Goal: Task Accomplishment & Management: Use online tool/utility

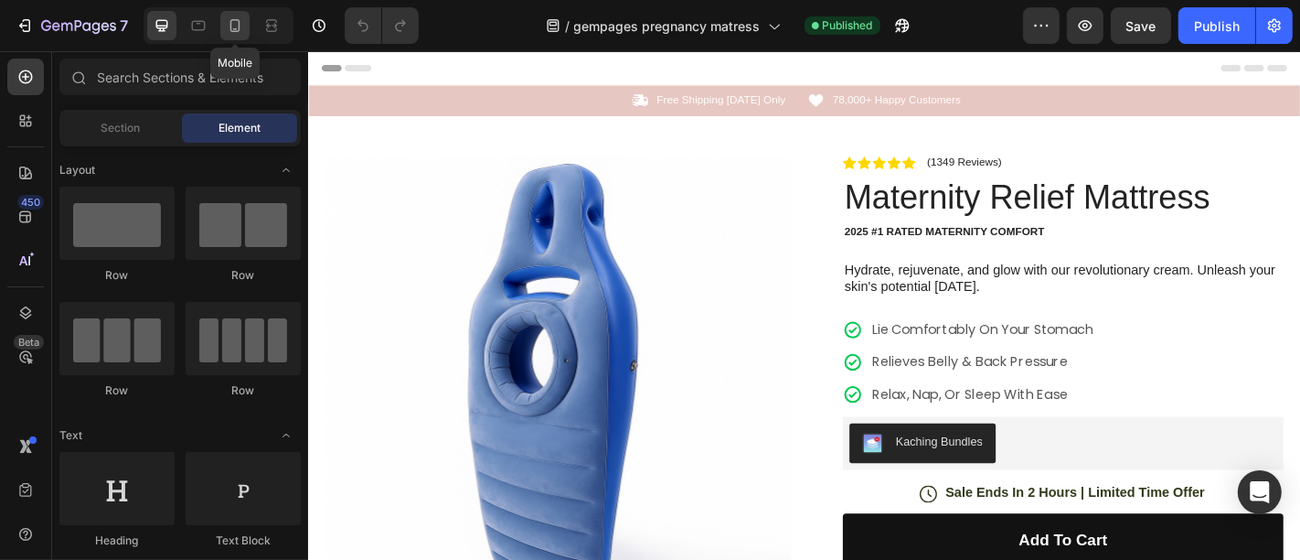
click at [227, 25] on icon at bounding box center [235, 25] width 18 height 18
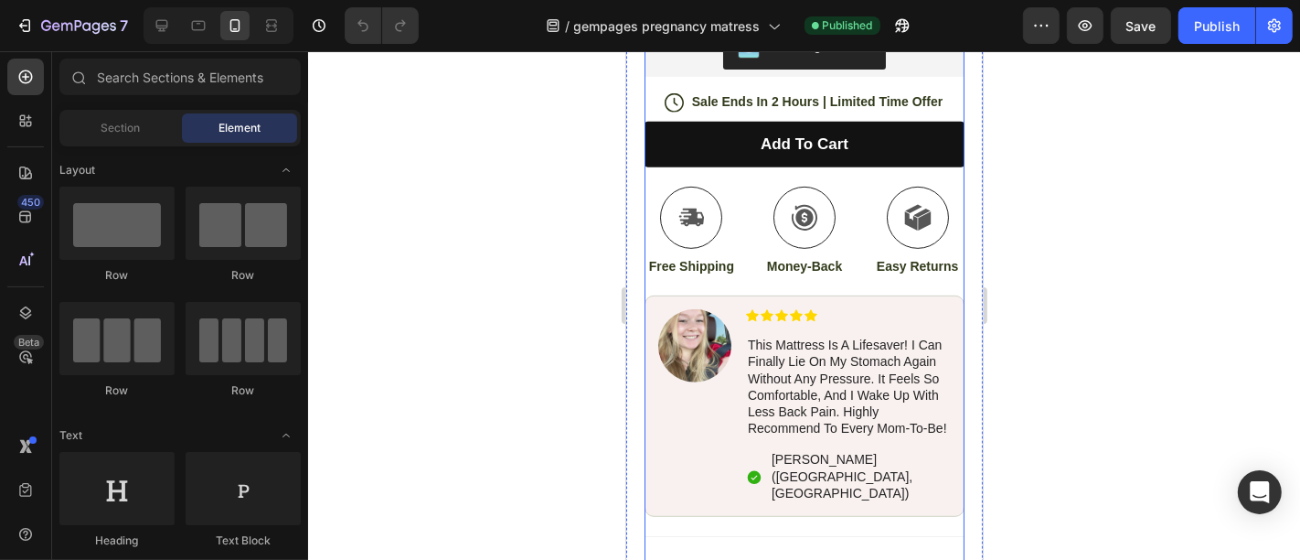
scroll to position [812, 0]
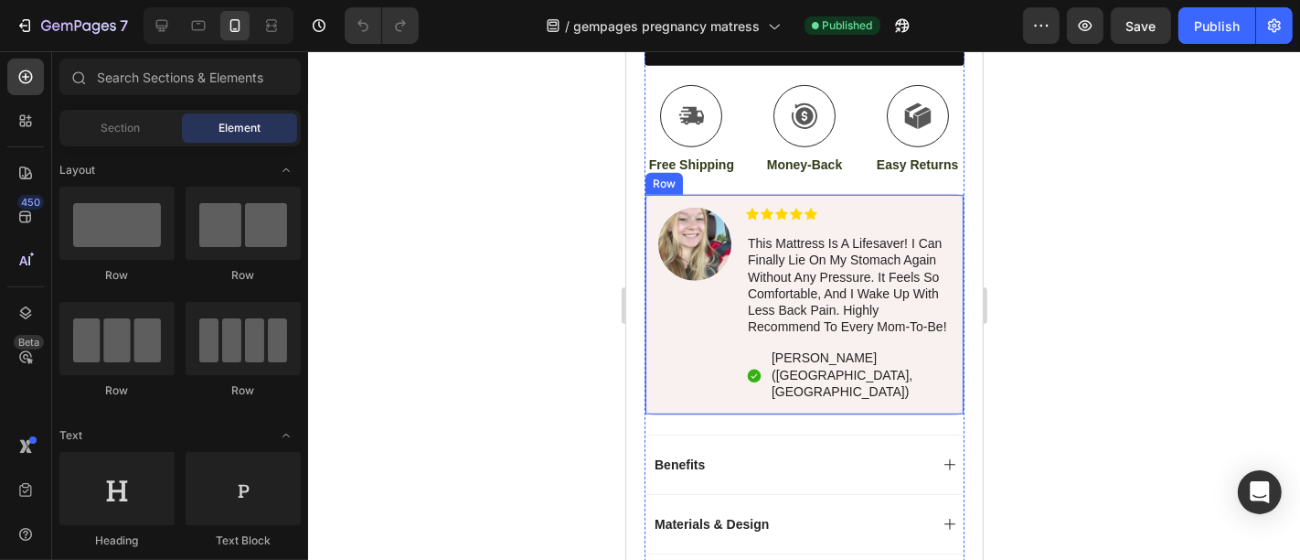
click at [711, 303] on div "Image" at bounding box center [694, 304] width 73 height 194
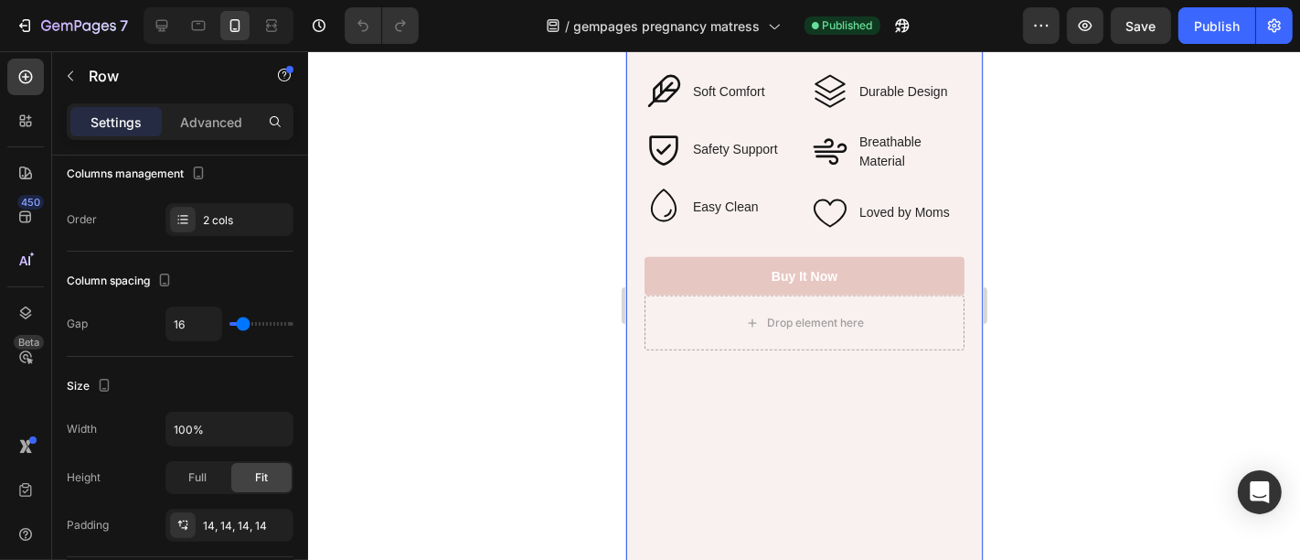
scroll to position [1930, 0]
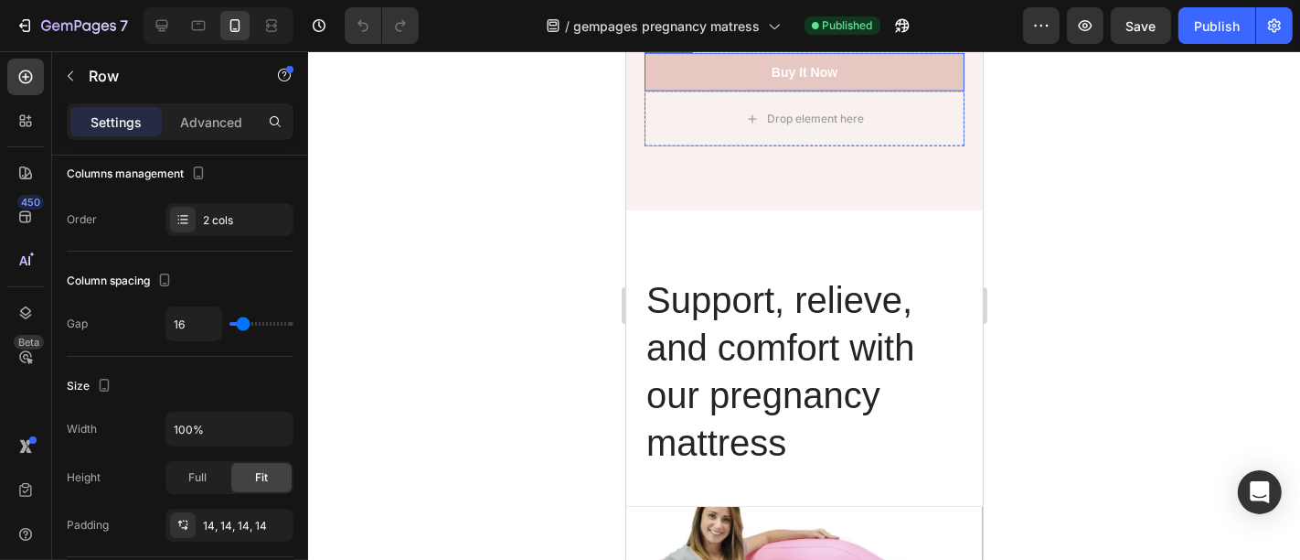
click at [692, 91] on link "Buy It Now" at bounding box center [804, 71] width 320 height 38
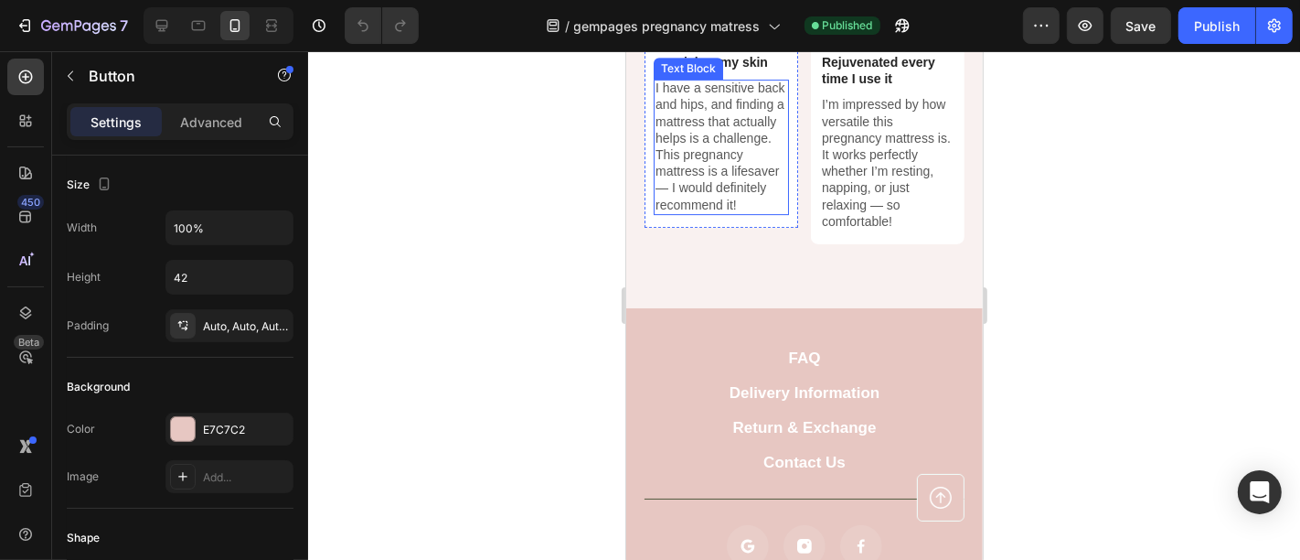
scroll to position [5080, 0]
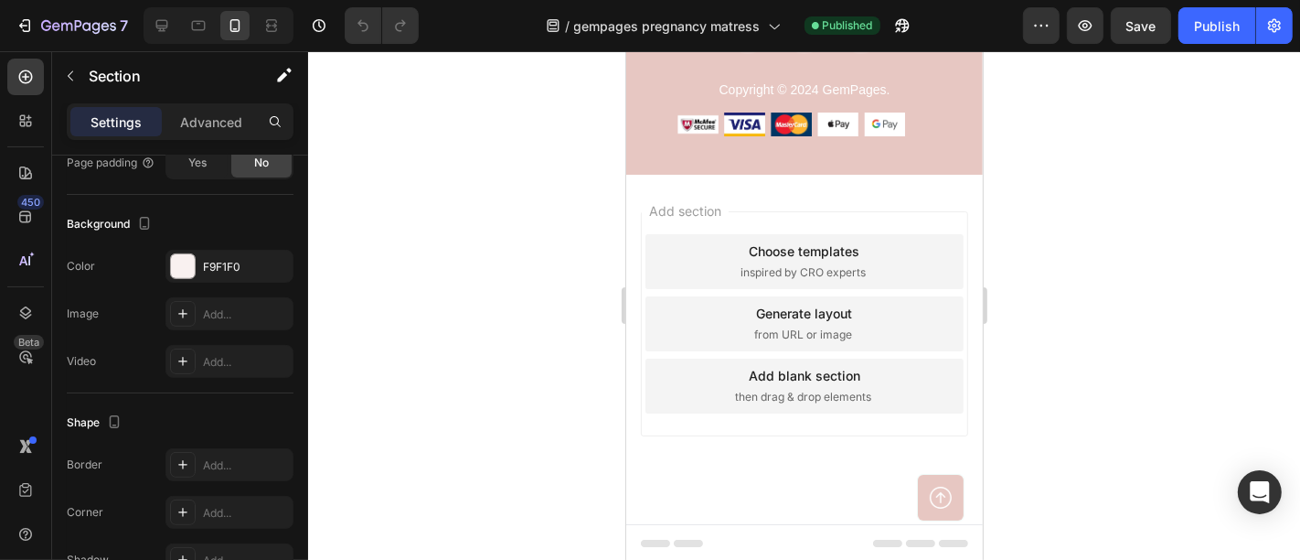
scroll to position [5362, 0]
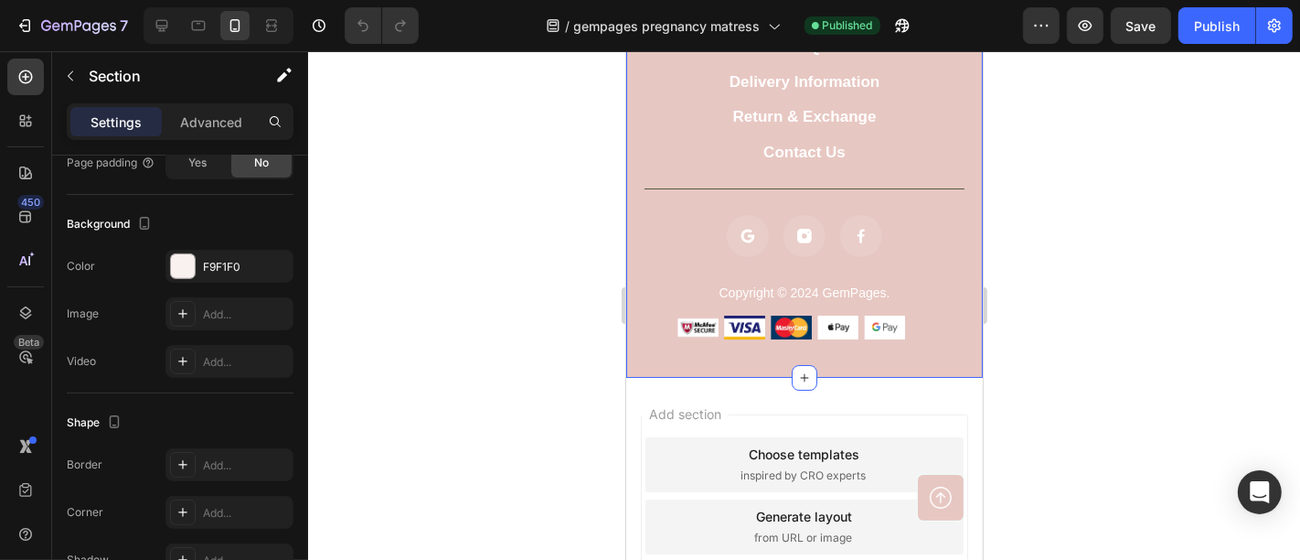
click at [650, 210] on div "FAQ Button Delivery Information Button Return & Exchange Button Contact Us Butt…" at bounding box center [804, 185] width 320 height 305
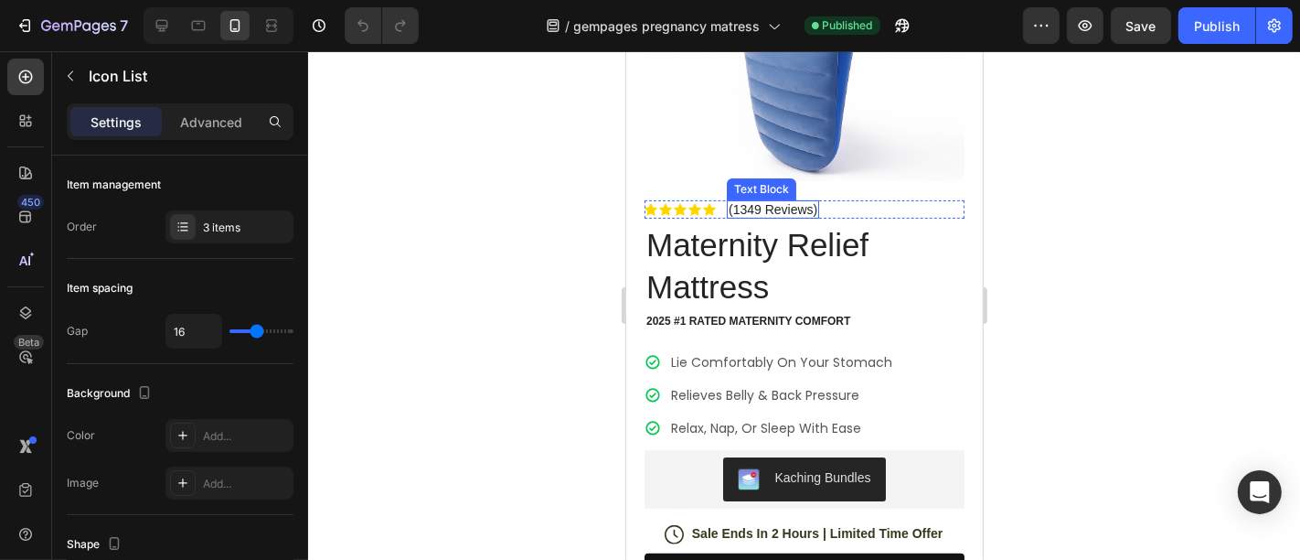
scroll to position [0, 0]
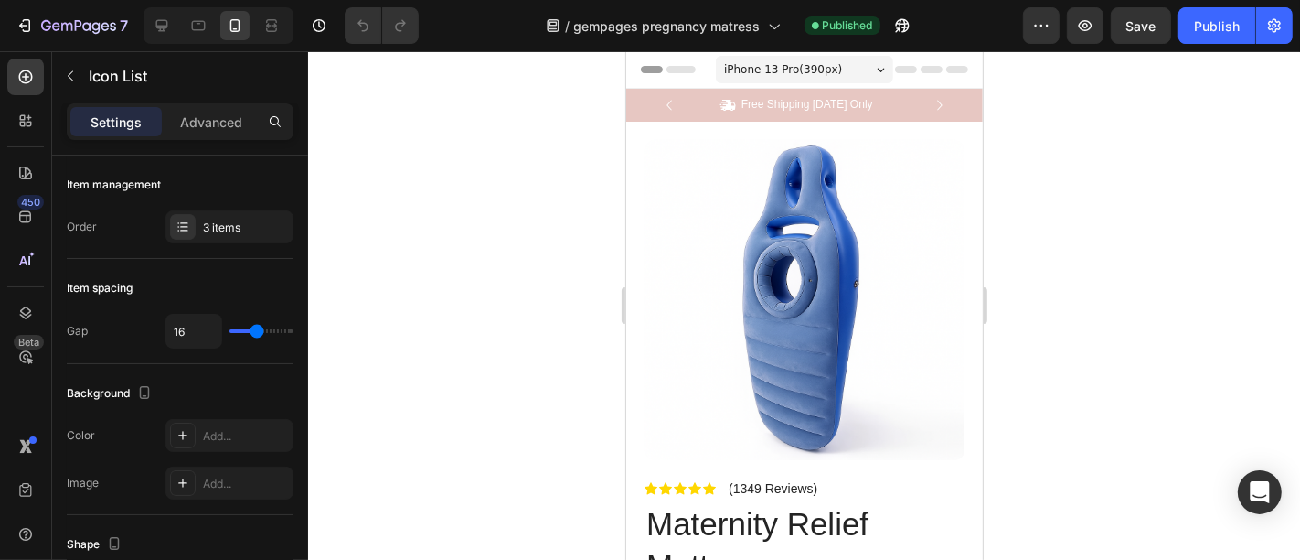
click at [1049, 247] on div at bounding box center [804, 305] width 992 height 508
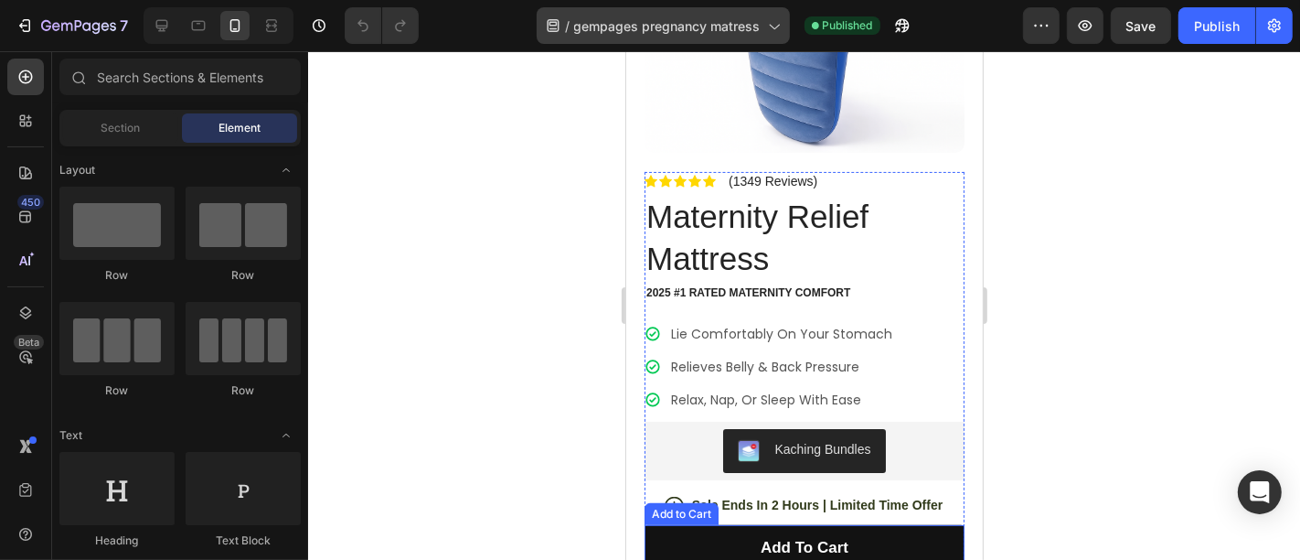
scroll to position [305, 0]
